Goal: Find specific page/section: Find specific page/section

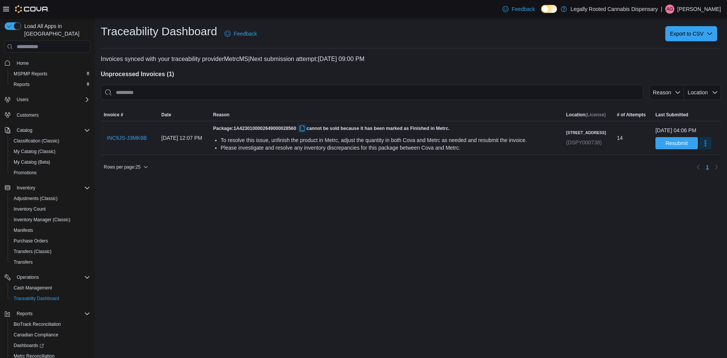
click at [307, 129] on button "button" at bounding box center [302, 128] width 9 height 9
click at [34, 71] on span "MSPMP Reports" at bounding box center [31, 74] width 34 height 6
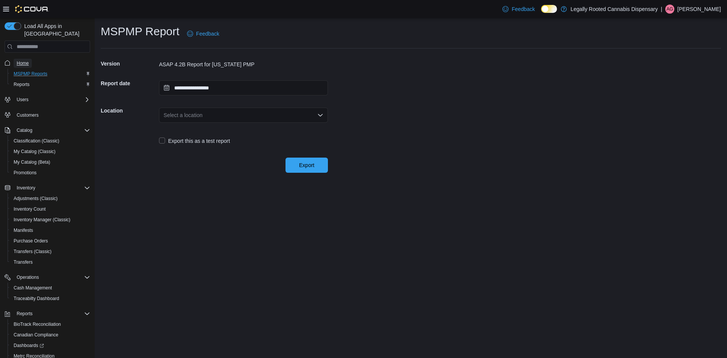
click at [23, 60] on span "Home" at bounding box center [23, 63] width 12 height 6
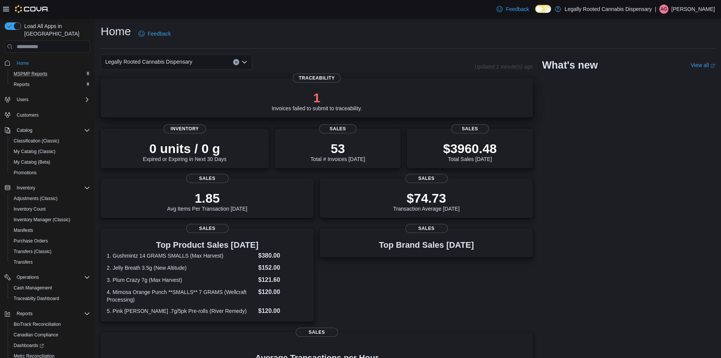
scroll to position [38, 0]
